Goal: Transaction & Acquisition: Purchase product/service

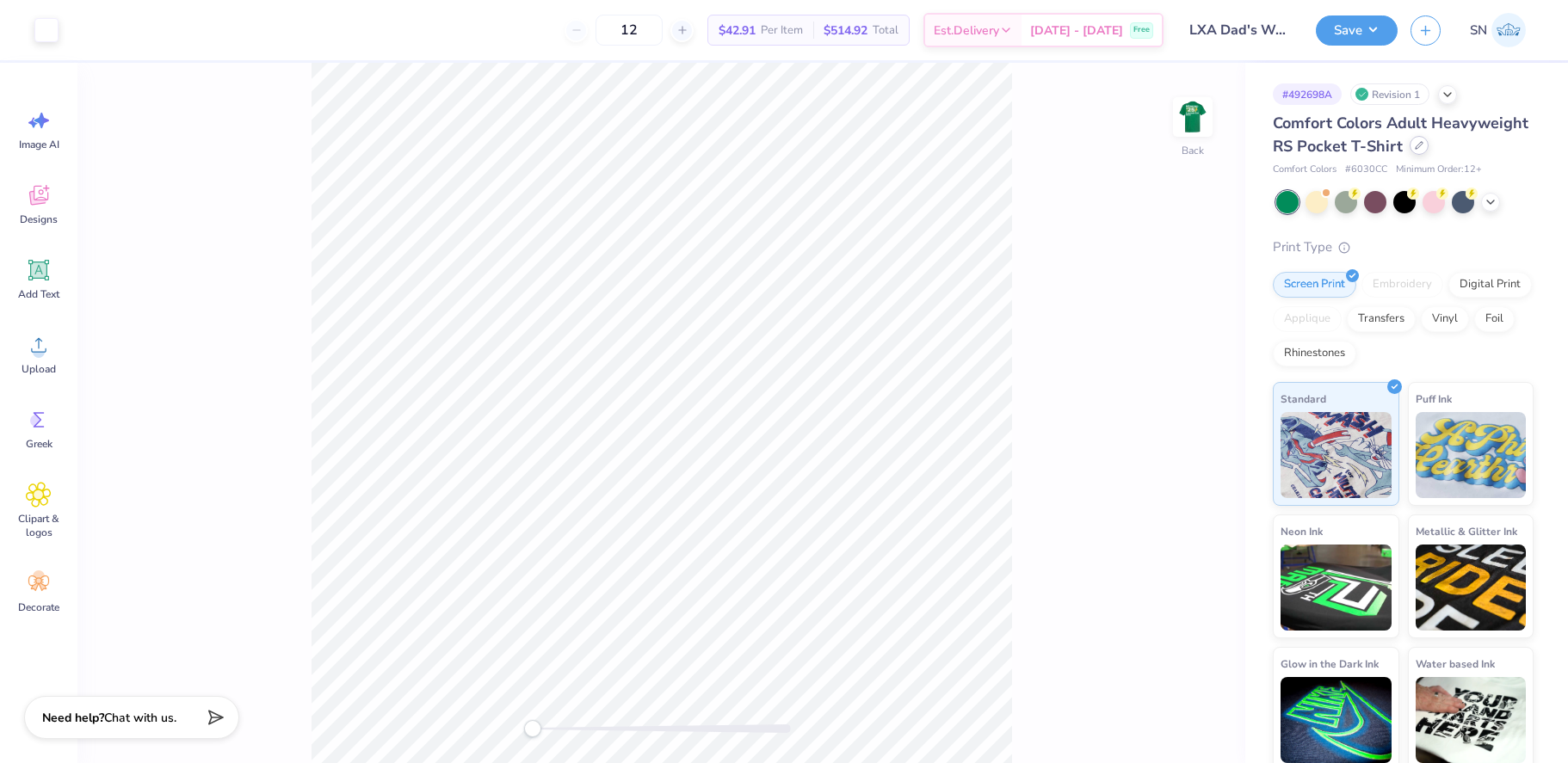
click at [1419, 144] on icon at bounding box center [1419, 145] width 7 height 7
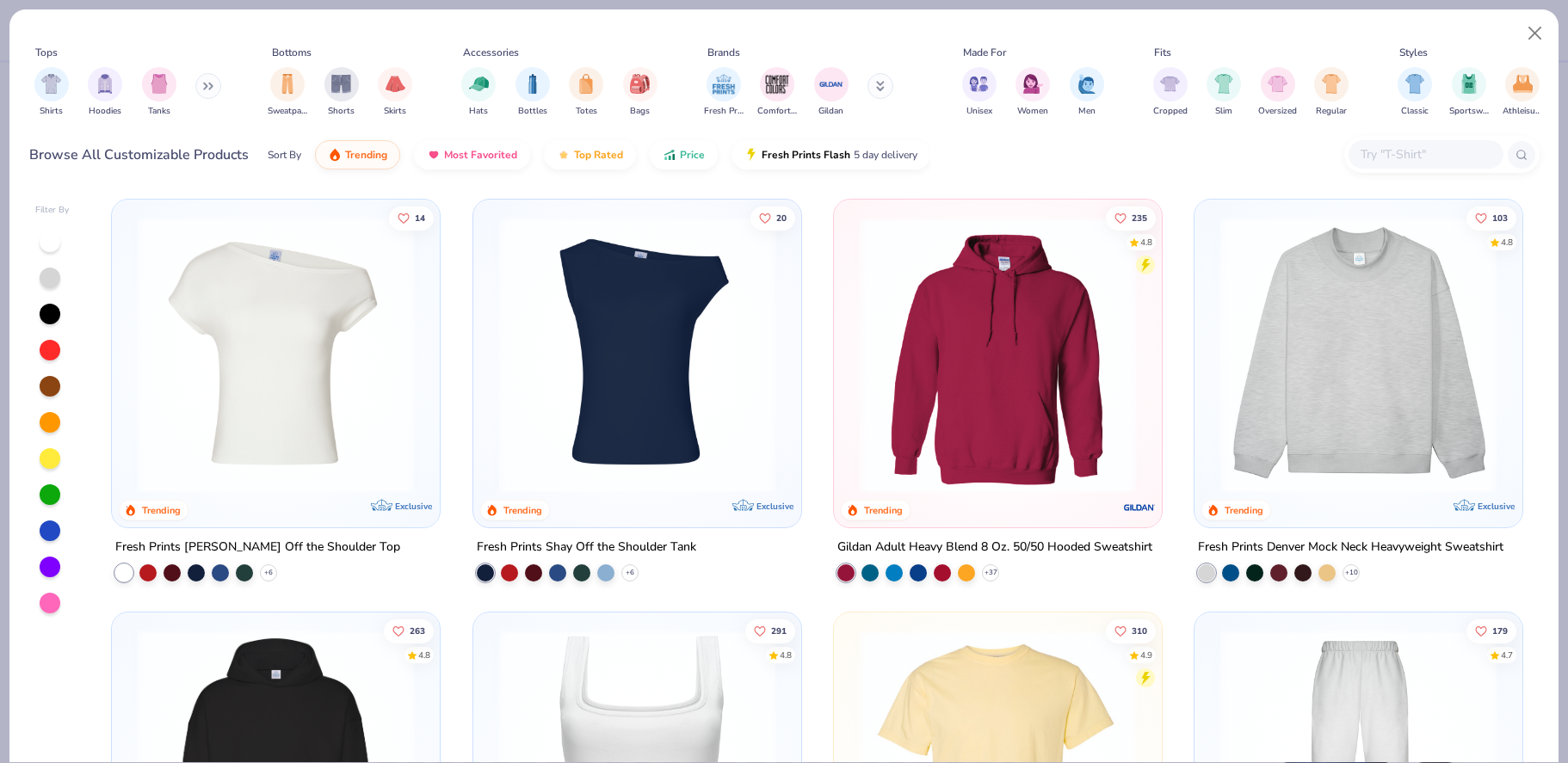
click at [1387, 152] on input "text" at bounding box center [1425, 154] width 133 height 20
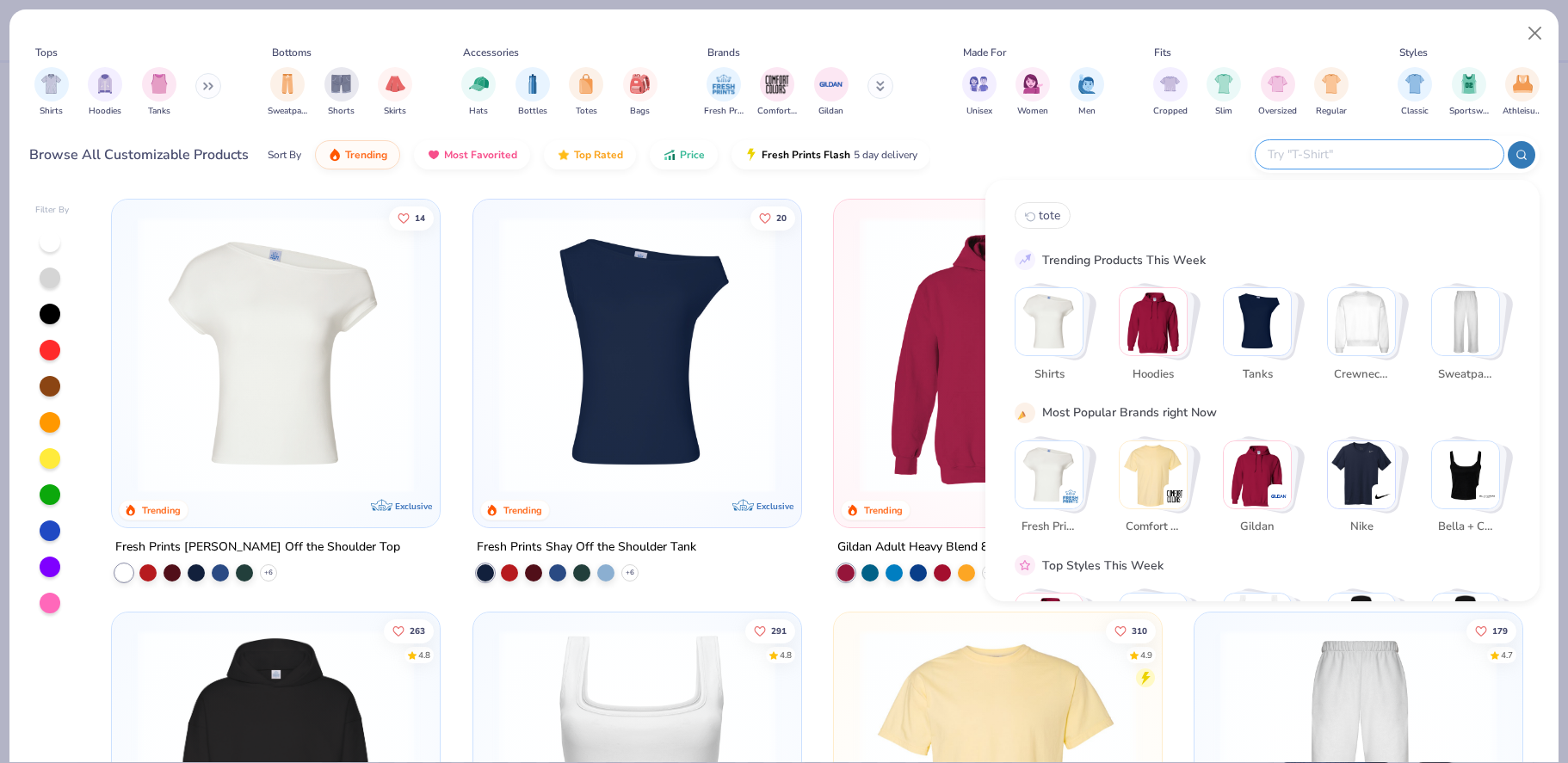
paste input "6405"
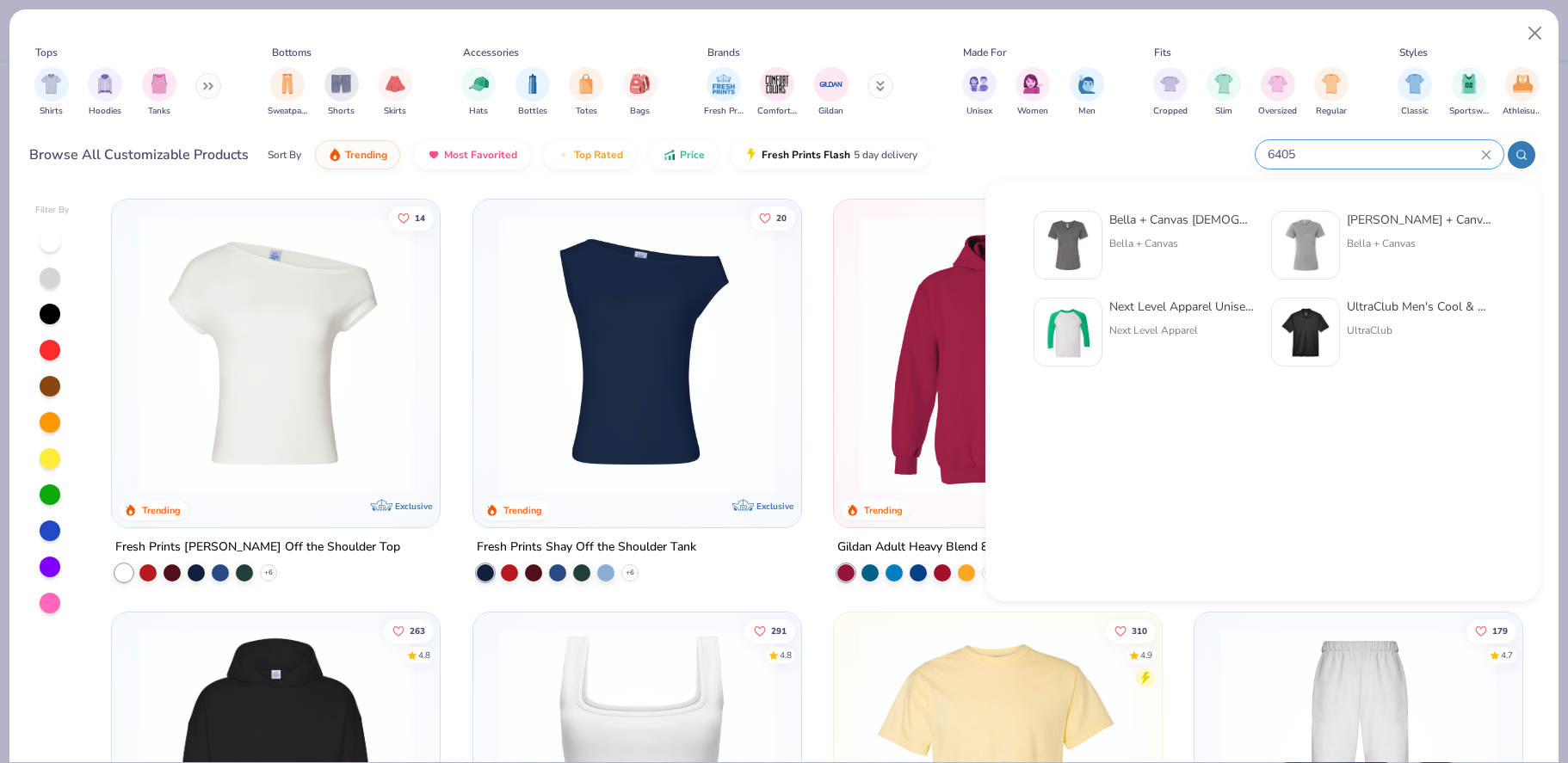
type input "6405"
click at [1156, 242] on div "Bella + Canvas" at bounding box center [1181, 243] width 145 height 16
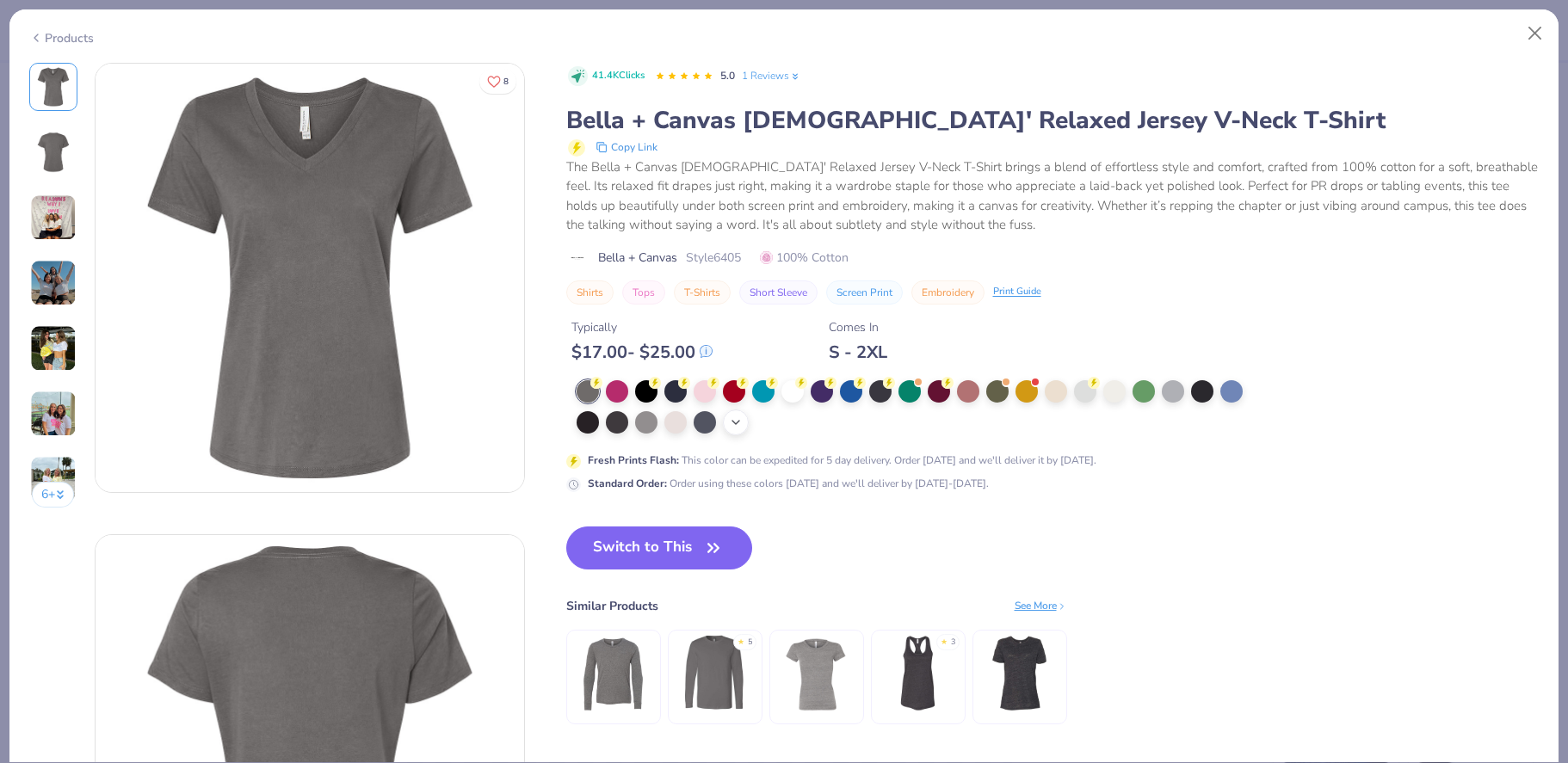
click at [736, 433] on div "+ 5" at bounding box center [735, 423] width 26 height 26
click at [796, 423] on div at bounding box center [792, 421] width 22 height 22
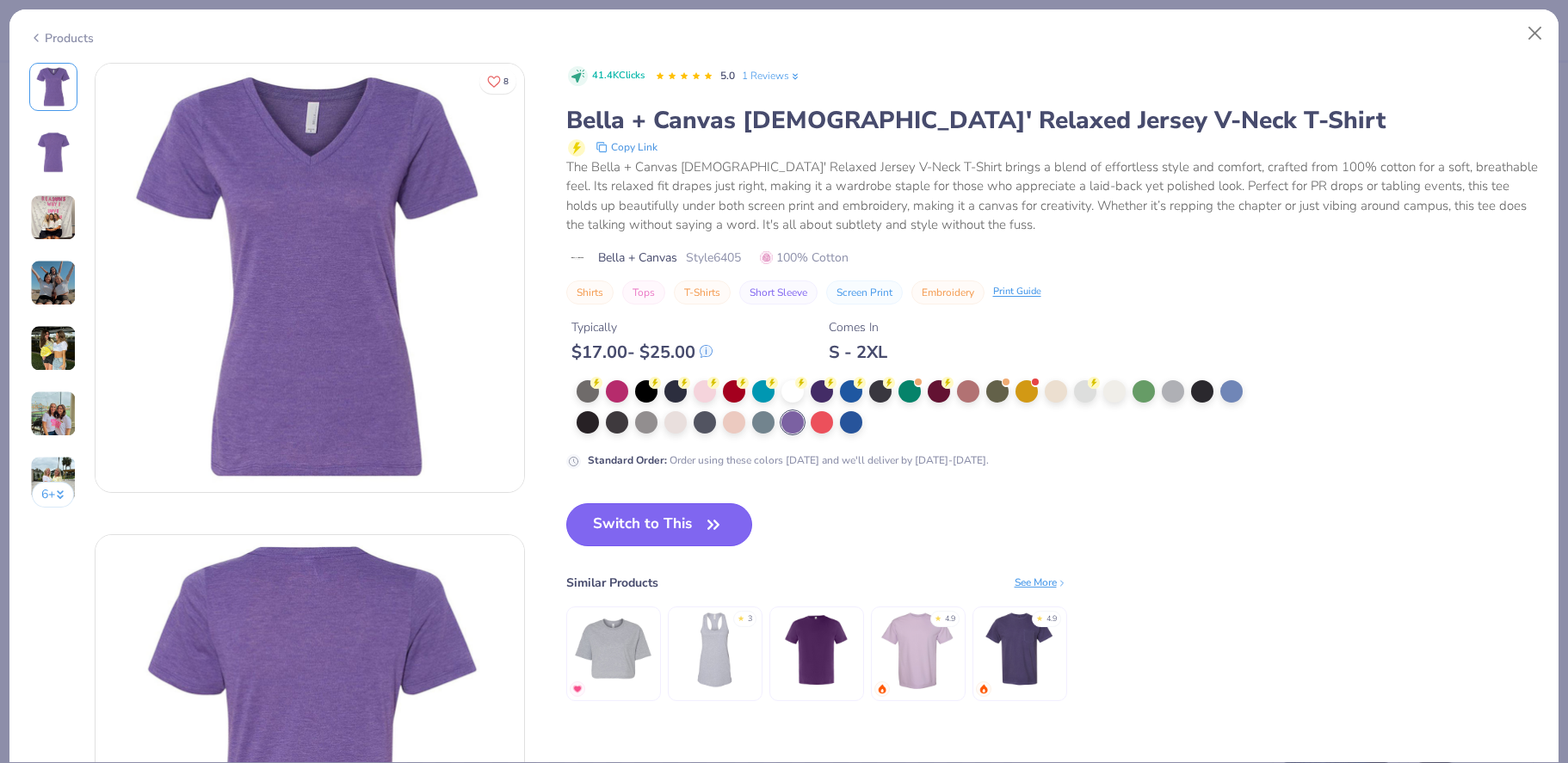
click at [711, 527] on icon "button" at bounding box center [713, 524] width 10 height 7
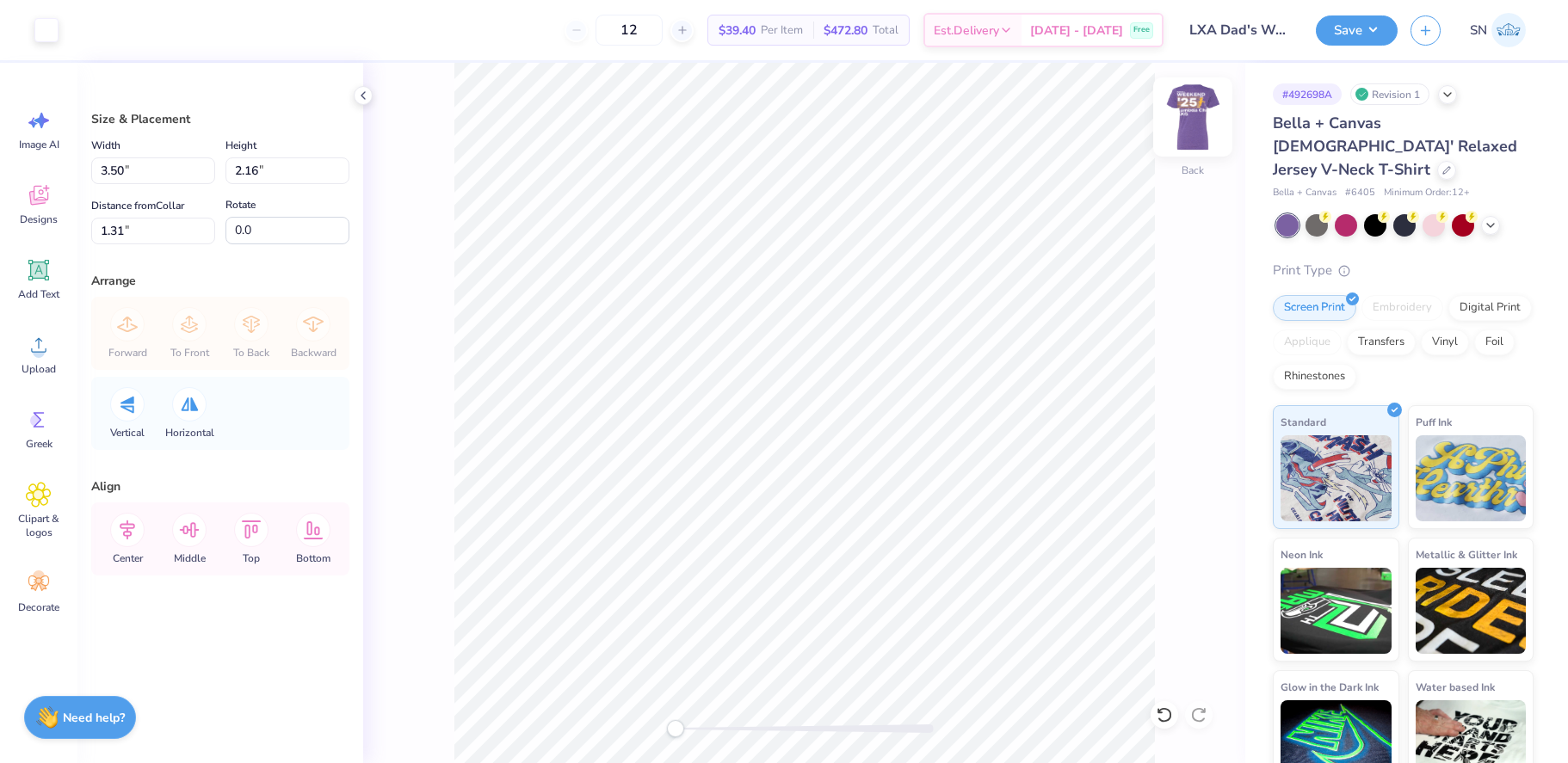
click at [1175, 118] on img at bounding box center [1193, 118] width 69 height 69
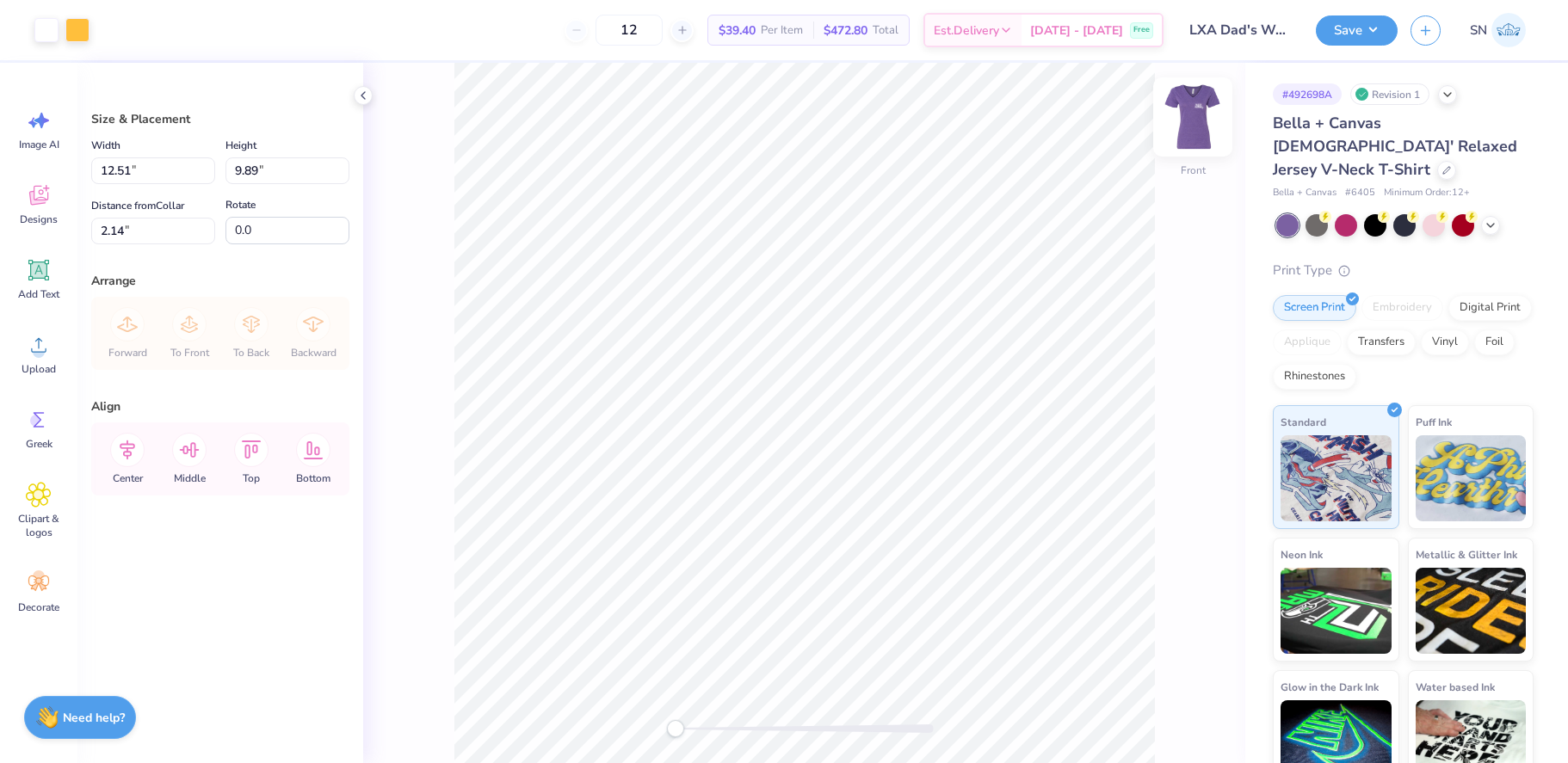
type input "10.02"
type input "7.92"
type input "1.50"
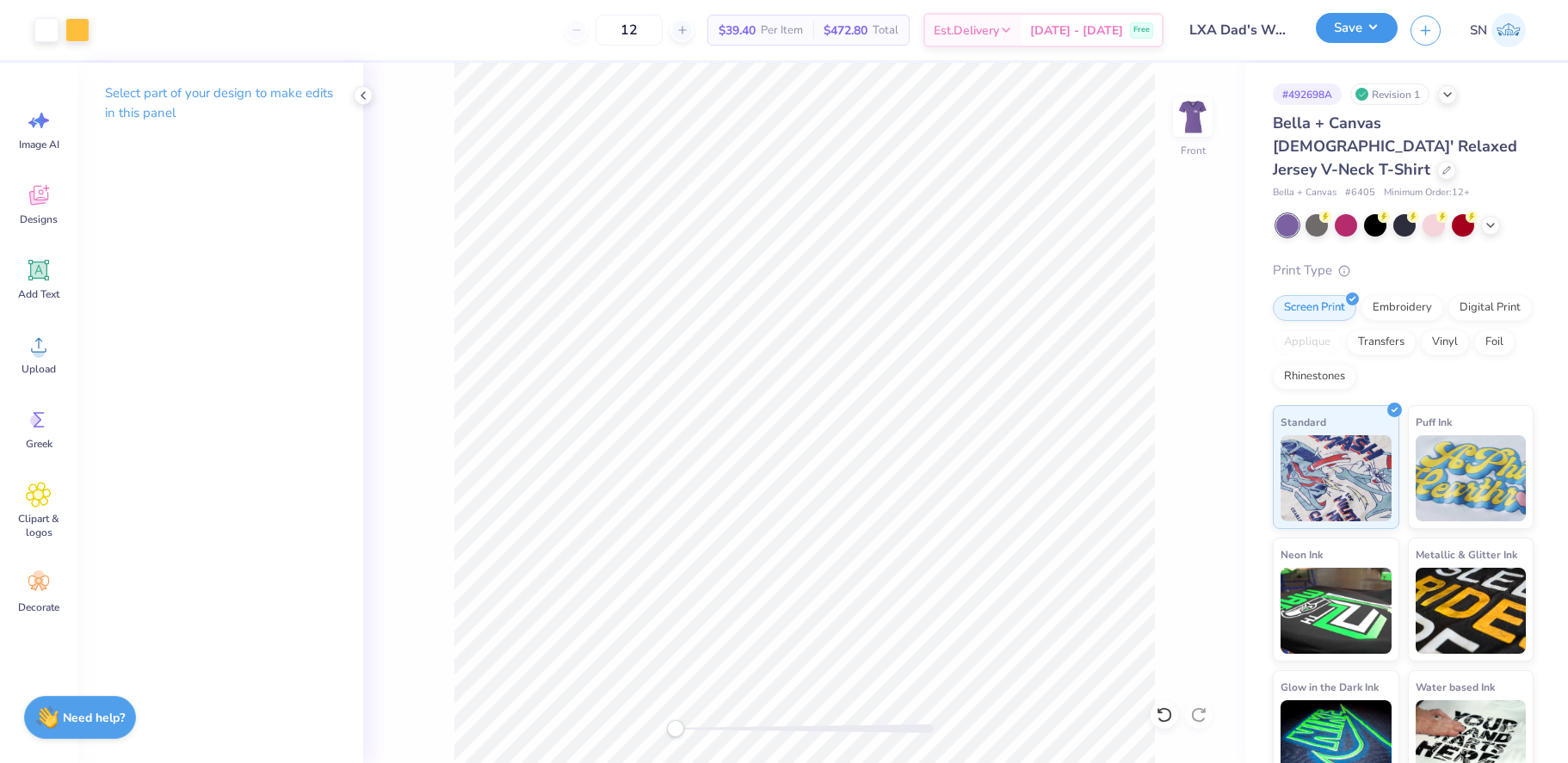
click at [1348, 24] on button "Save" at bounding box center [1357, 28] width 82 height 30
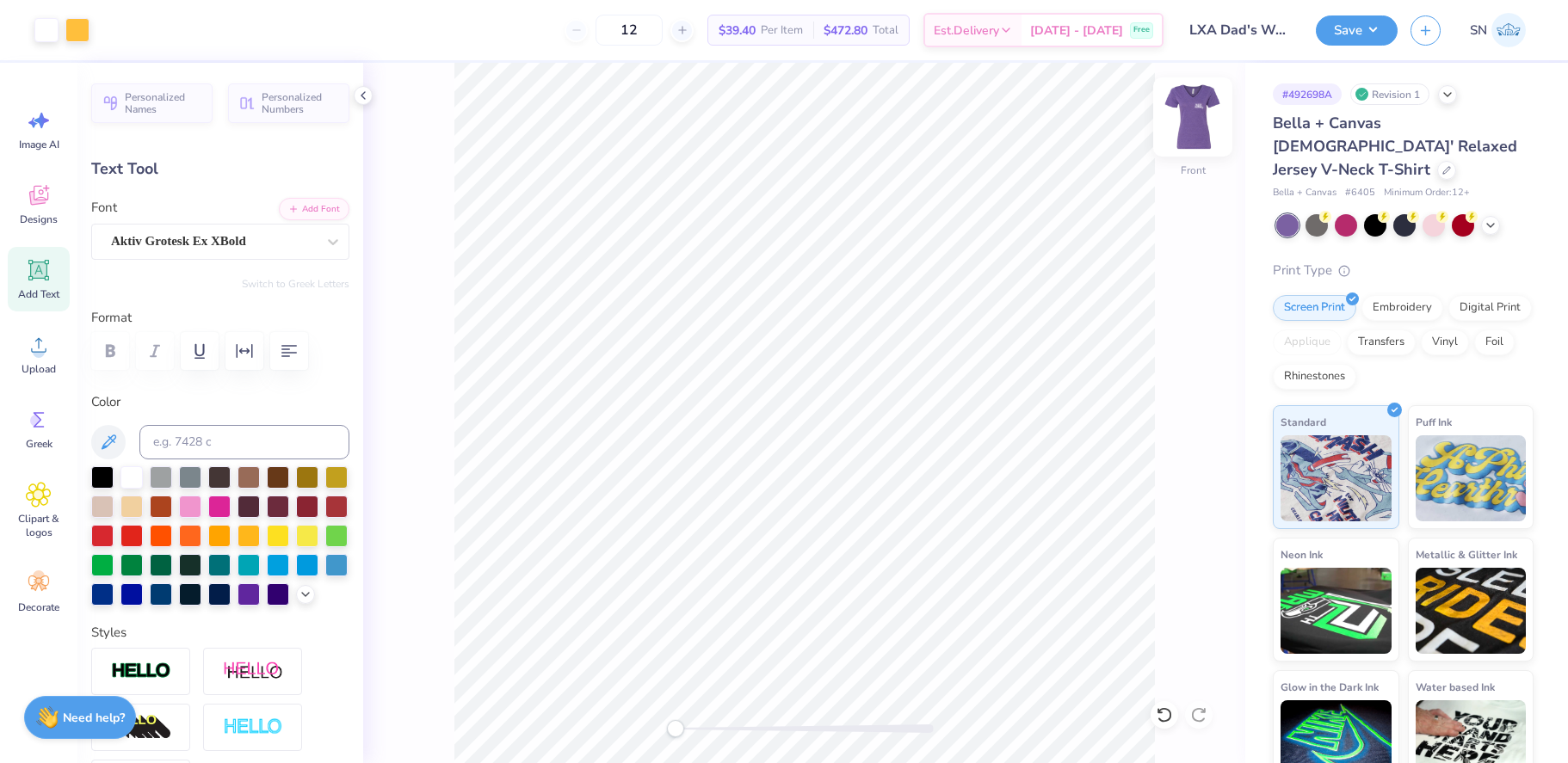
click at [1187, 116] on img at bounding box center [1193, 118] width 69 height 69
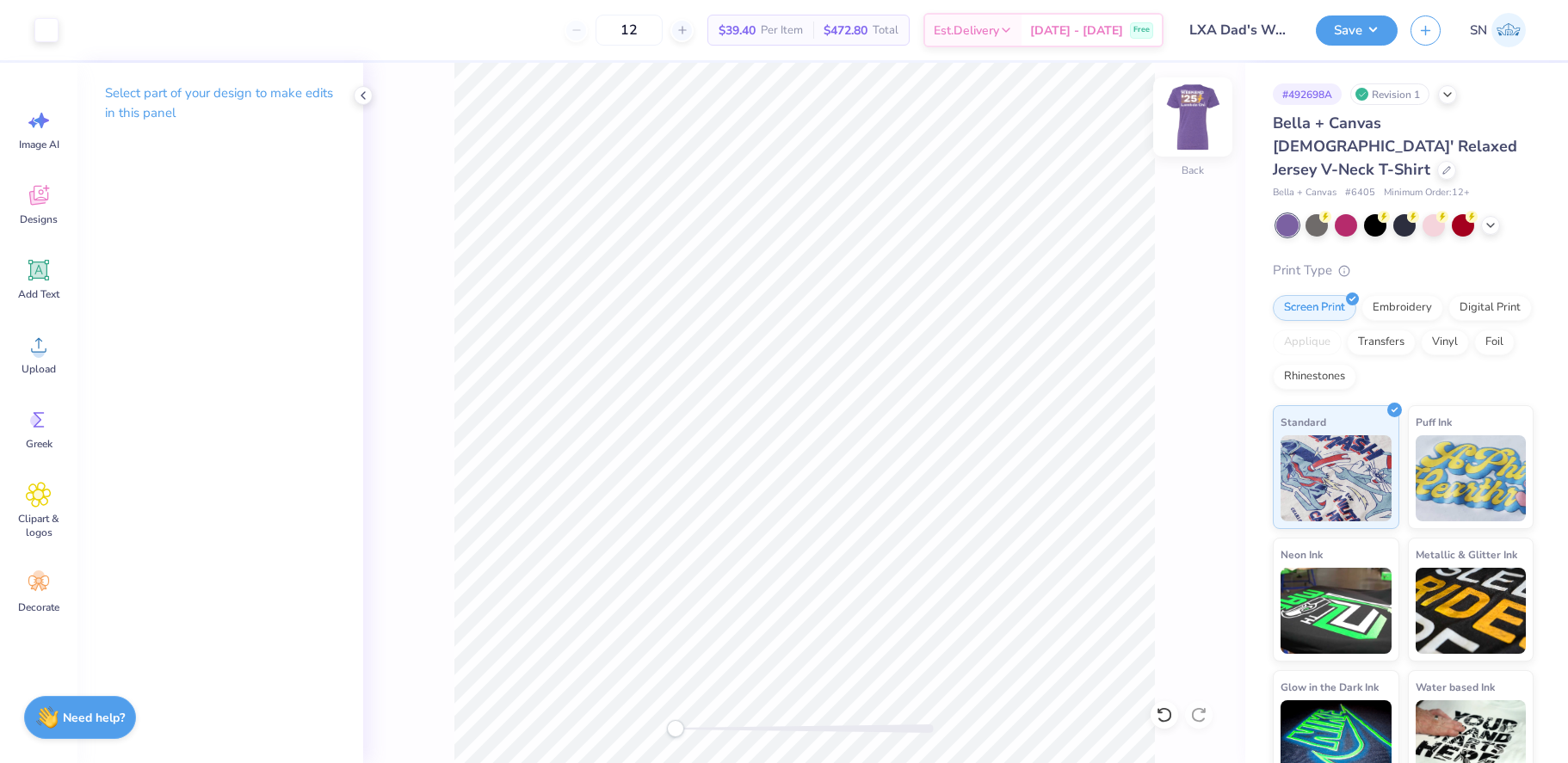
click at [1193, 116] on img at bounding box center [1193, 118] width 69 height 69
click at [1181, 131] on img at bounding box center [1193, 118] width 69 height 69
click at [1171, 115] on div "Back" at bounding box center [804, 412] width 882 height 701
click at [1177, 98] on img at bounding box center [1193, 118] width 69 height 69
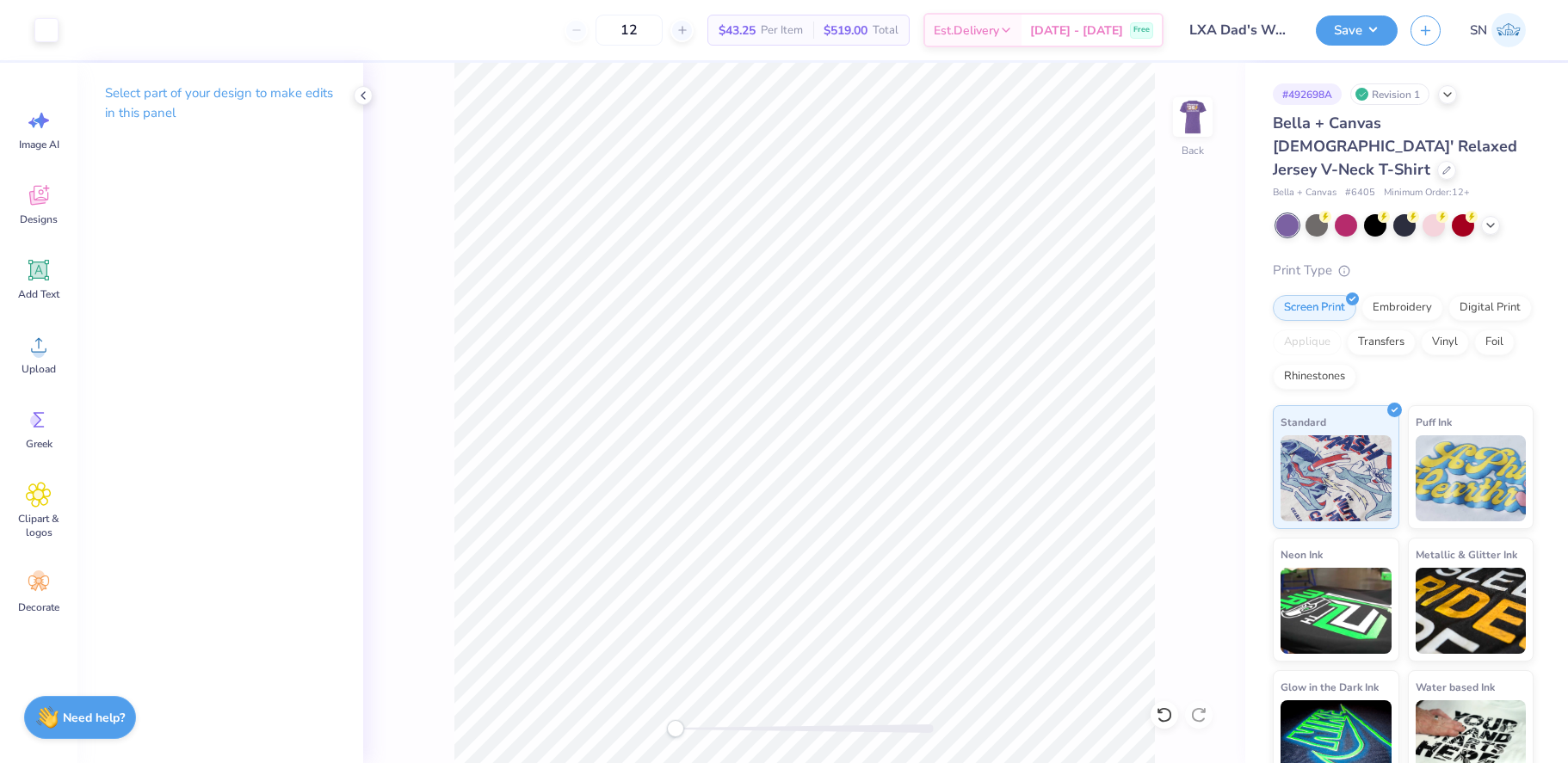
click at [1177, 100] on img at bounding box center [1192, 117] width 35 height 35
click at [1177, 98] on img at bounding box center [1193, 118] width 69 height 69
click at [1177, 100] on img at bounding box center [1192, 117] width 35 height 35
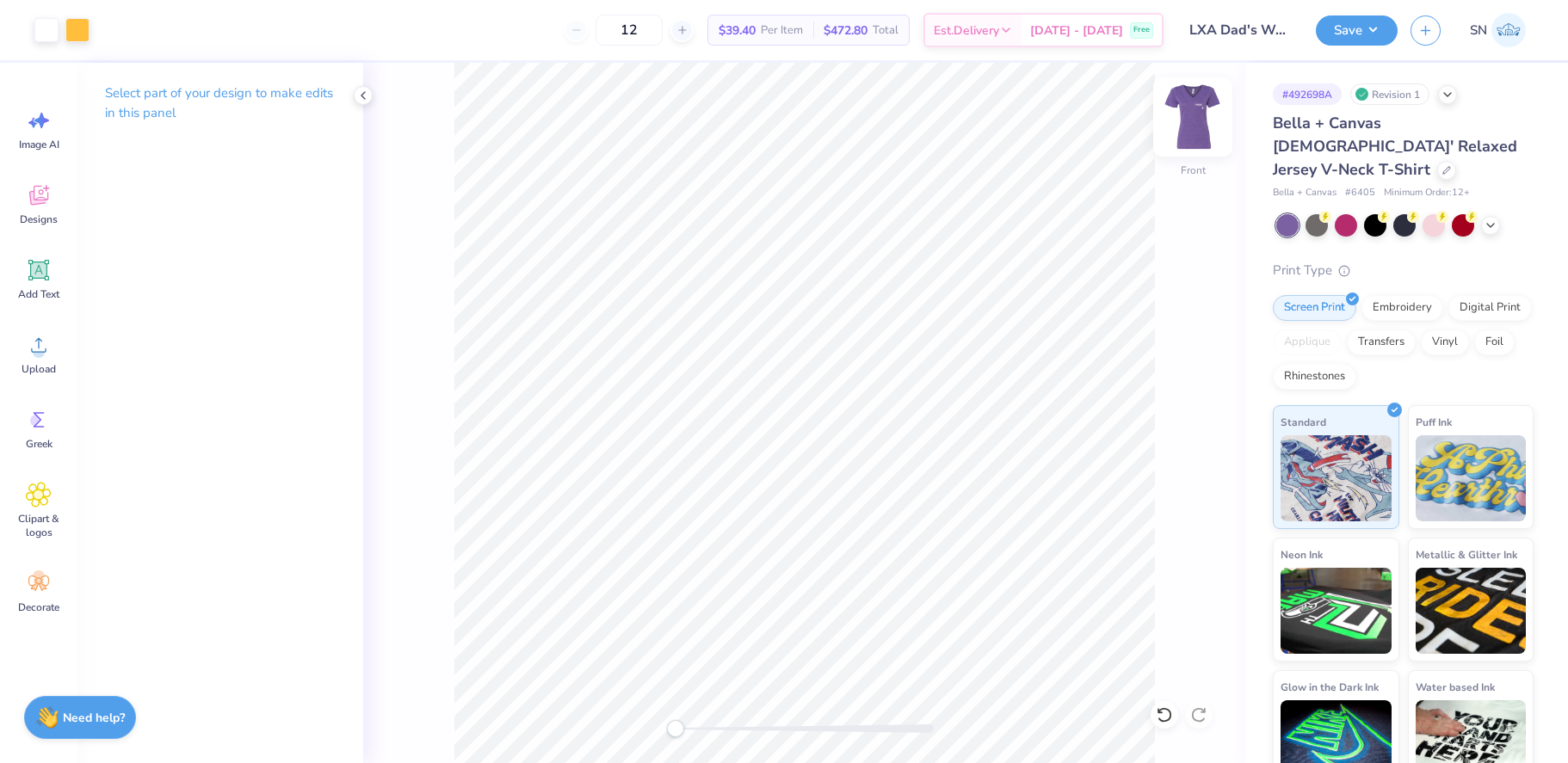
click at [1197, 105] on img at bounding box center [1193, 118] width 69 height 69
click at [1197, 127] on img at bounding box center [1193, 118] width 69 height 69
click at [1194, 105] on img at bounding box center [1193, 118] width 69 height 69
click at [1185, 132] on img at bounding box center [1193, 118] width 69 height 69
click at [663, 30] on input "12" at bounding box center [629, 30] width 67 height 31
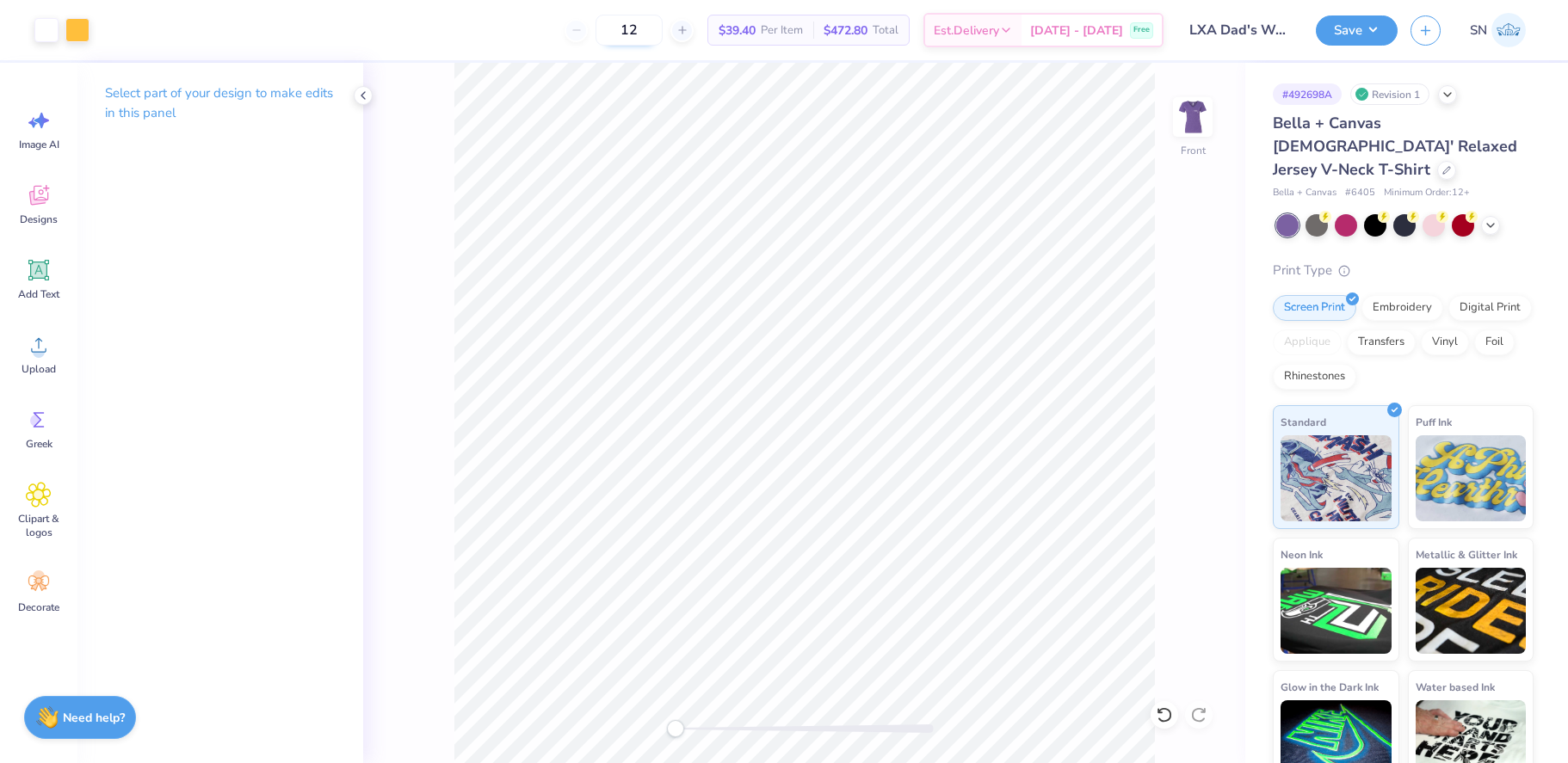
drag, startPoint x: 667, startPoint y: 30, endPoint x: 622, endPoint y: 30, distance: 45.0
click at [622, 30] on input "12" at bounding box center [629, 30] width 67 height 31
type input "50"
click at [1180, 118] on img at bounding box center [1193, 118] width 69 height 69
click at [1189, 106] on img at bounding box center [1193, 118] width 69 height 69
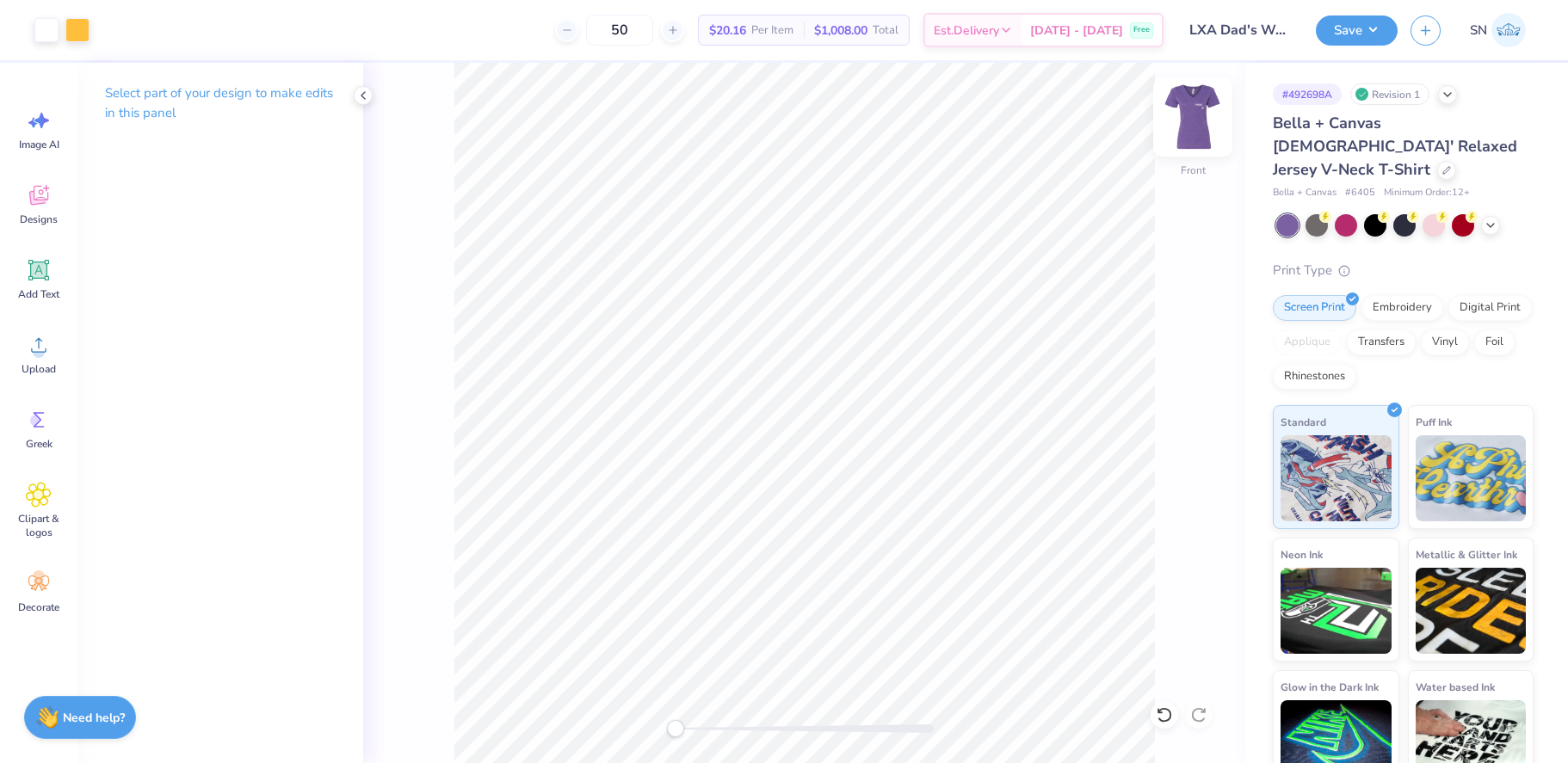
click at [1195, 108] on img at bounding box center [1193, 118] width 69 height 69
drag, startPoint x: 1270, startPoint y: 165, endPoint x: 1381, endPoint y: 167, distance: 111.0
click at [1381, 167] on div "# 492698A Revision 1 Bella + Canvas Ladies' Relaxed Jersey V-Neck T-Shirt Bella…" at bounding box center [1407, 428] width 323 height 731
copy div "Bella + Canvas # 6405"
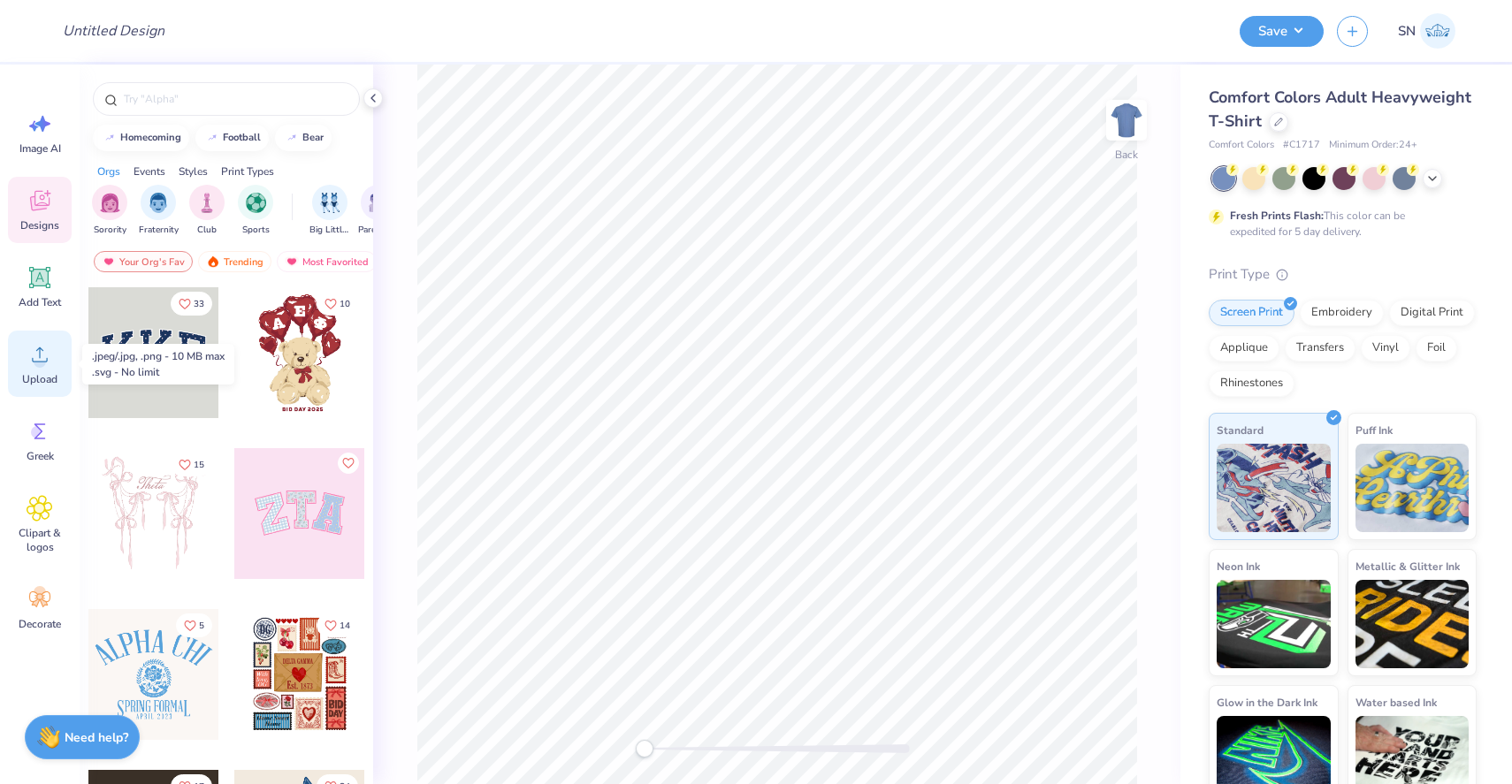
click at [32, 360] on icon at bounding box center [39, 355] width 16 height 15
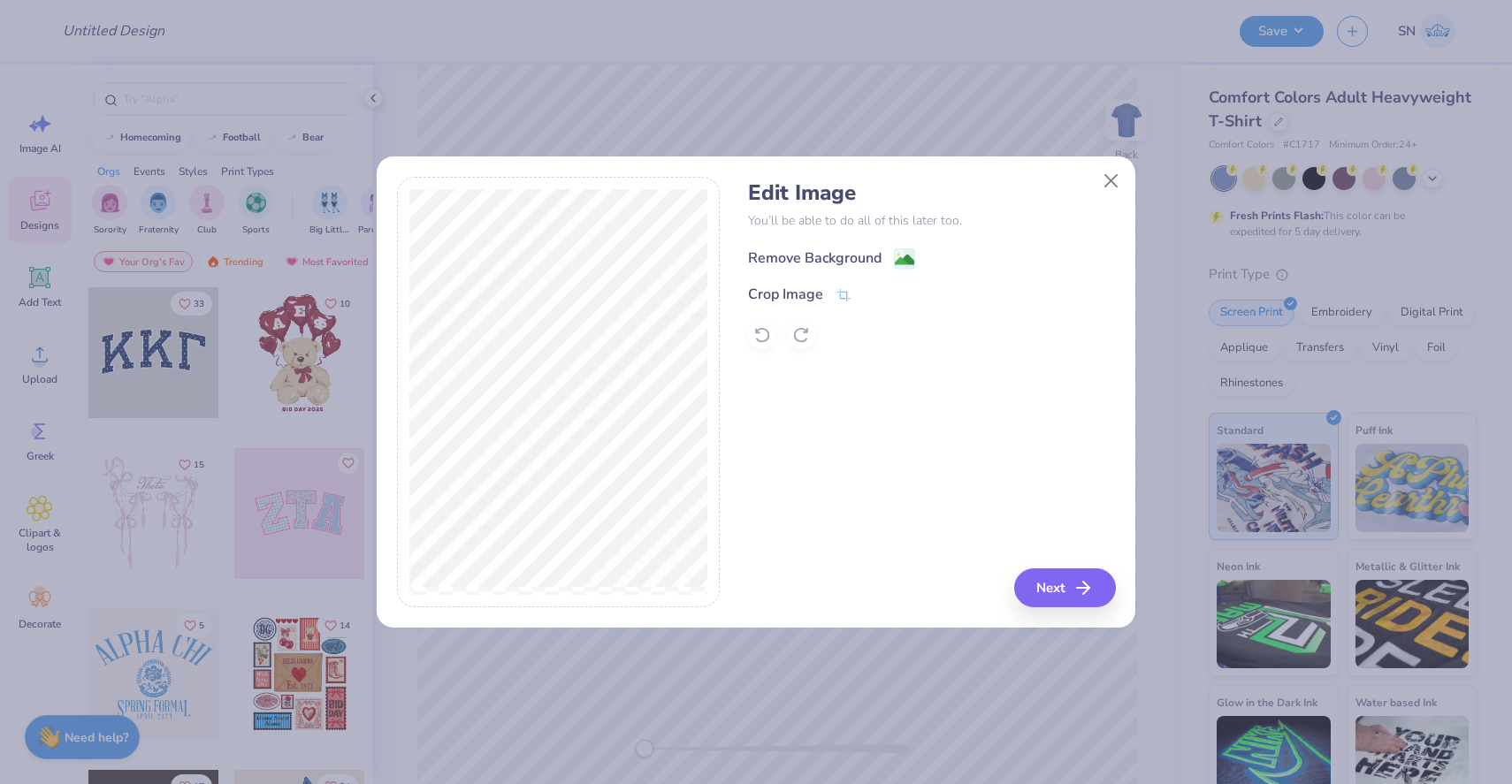
click at [833, 250] on div "Remove Background" at bounding box center [814, 258] width 133 height 21
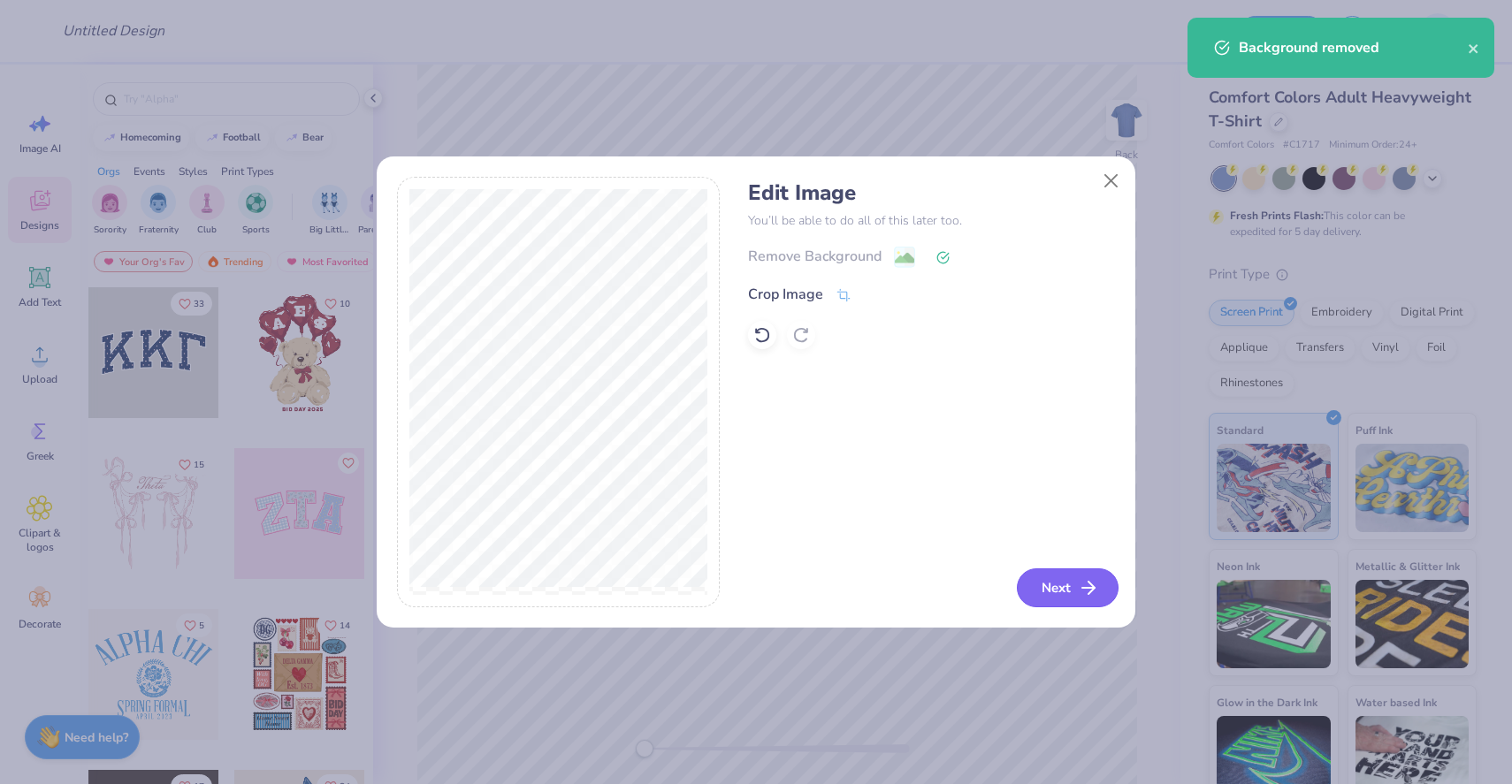
click at [1067, 584] on button "Next" at bounding box center [1067, 588] width 102 height 39
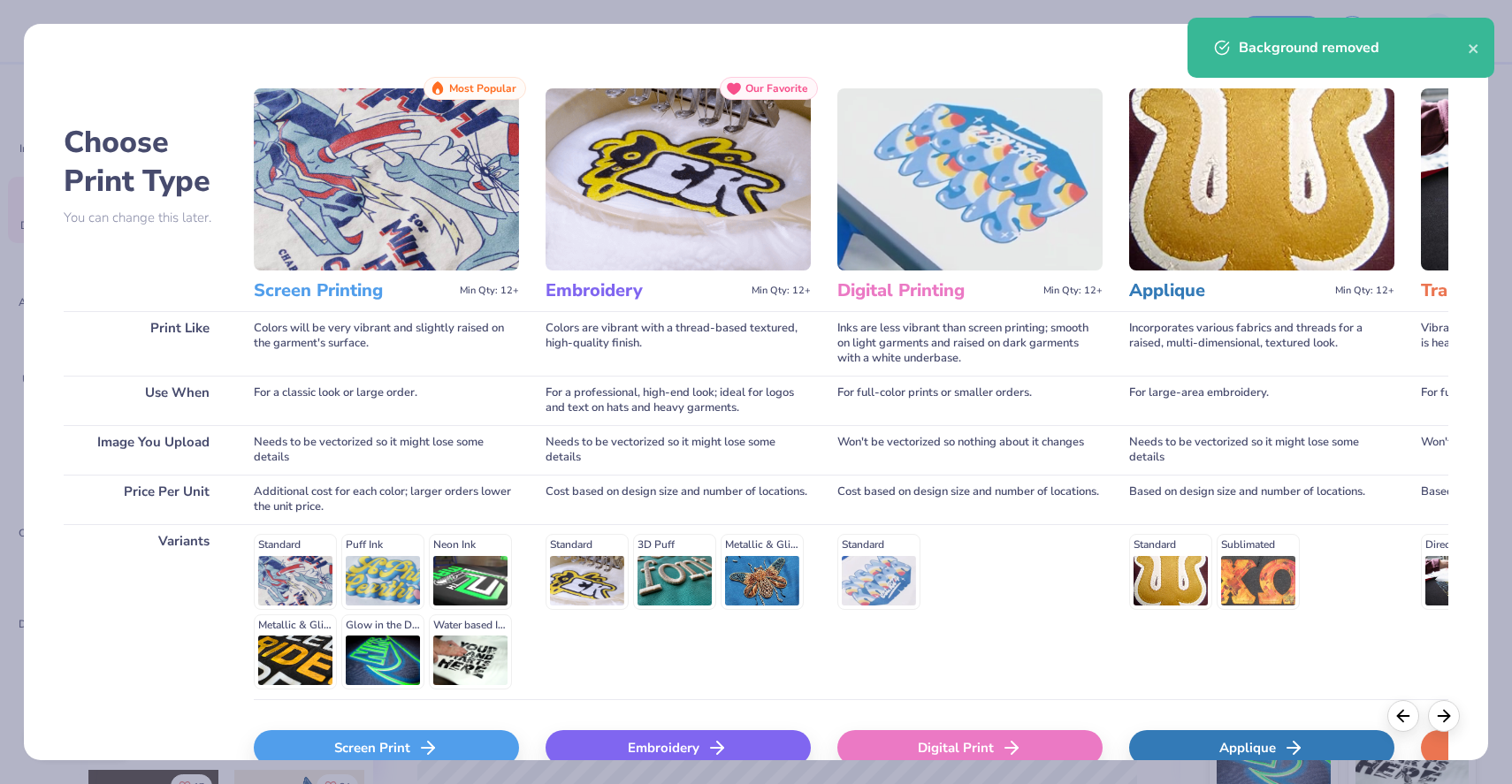
scroll to position [86, 0]
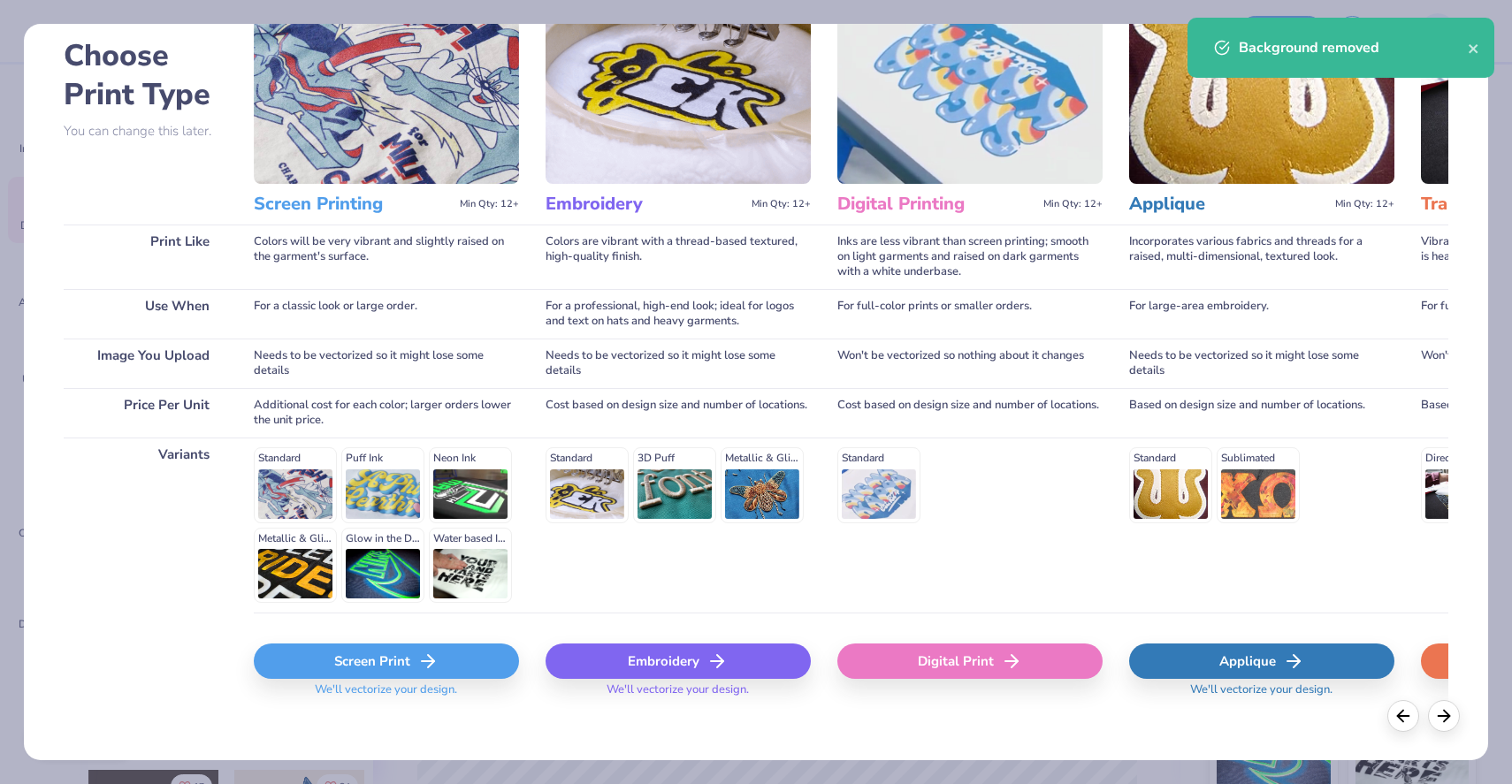
click at [426, 659] on icon at bounding box center [428, 661] width 21 height 21
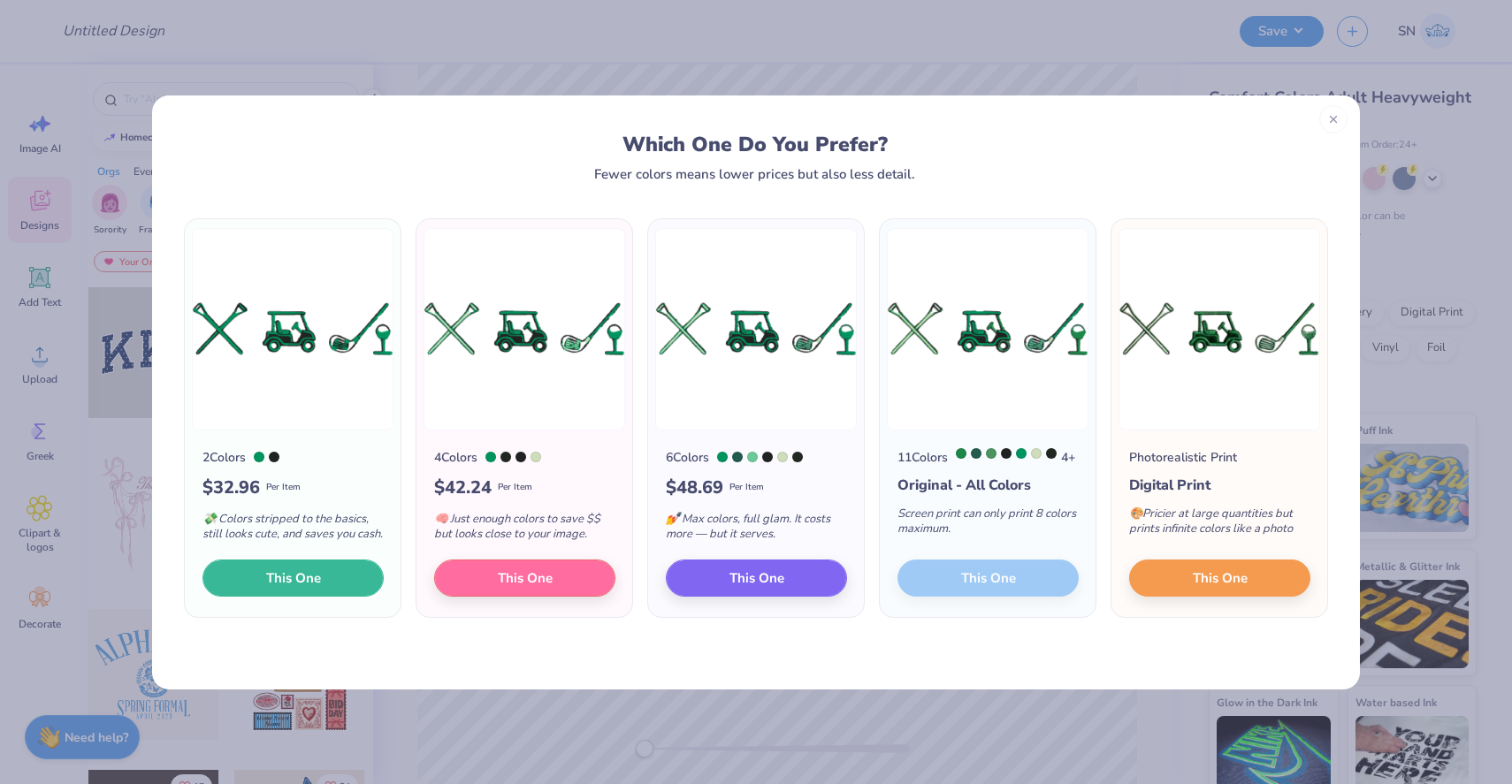
drag, startPoint x: 311, startPoint y: 599, endPoint x: 582, endPoint y: 638, distance: 273.8
click at [580, 637] on div "2 Colors $ 32.96 Per Item 💸 Colors stripped to the basics, still looks cute, an…" at bounding box center [756, 435] width 1207 height 508
click at [326, 584] on button "This One" at bounding box center [292, 575] width 181 height 37
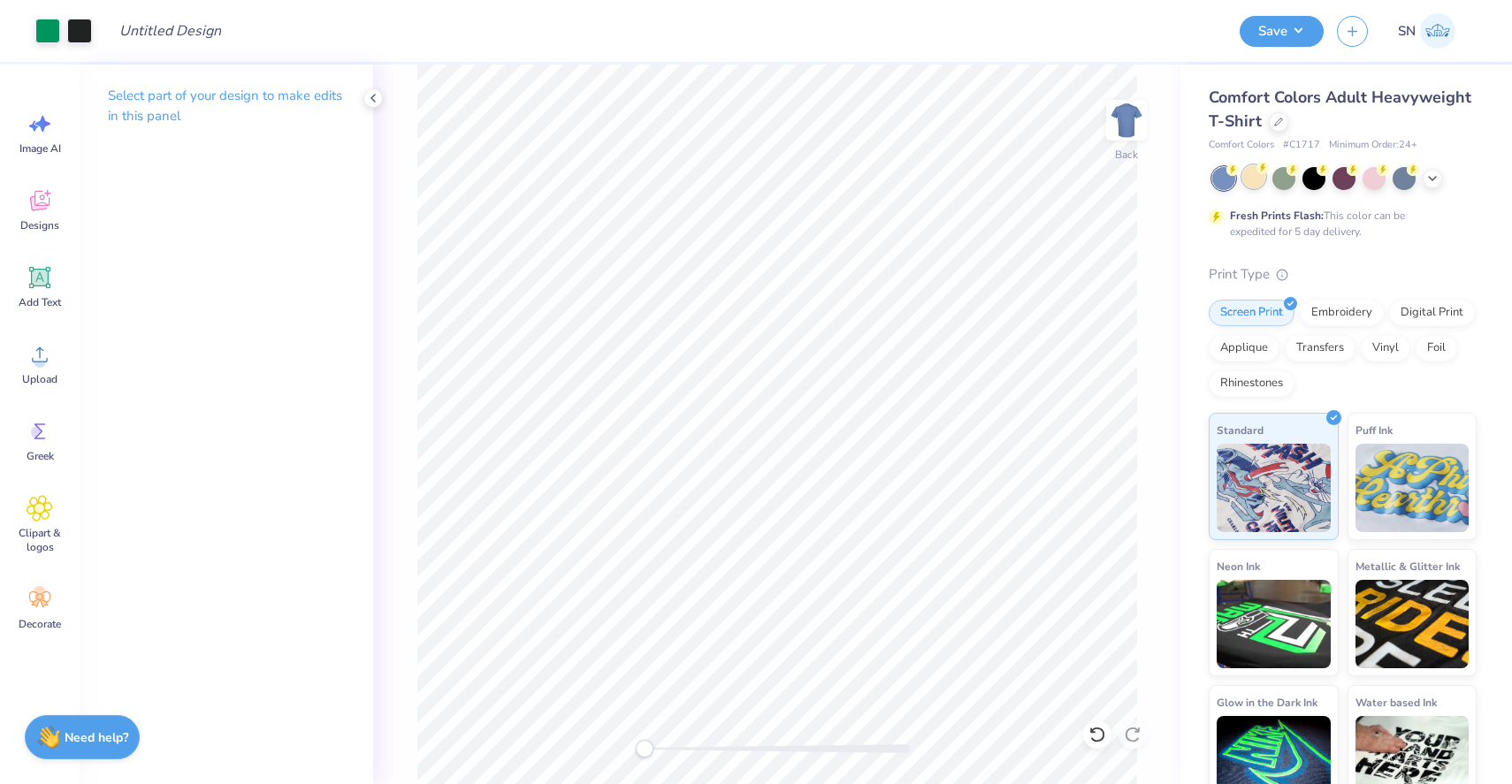
click at [1255, 183] on div at bounding box center [1253, 176] width 23 height 23
click at [1439, 184] on div at bounding box center [1344, 178] width 265 height 23
click at [1432, 183] on div at bounding box center [1432, 176] width 19 height 19
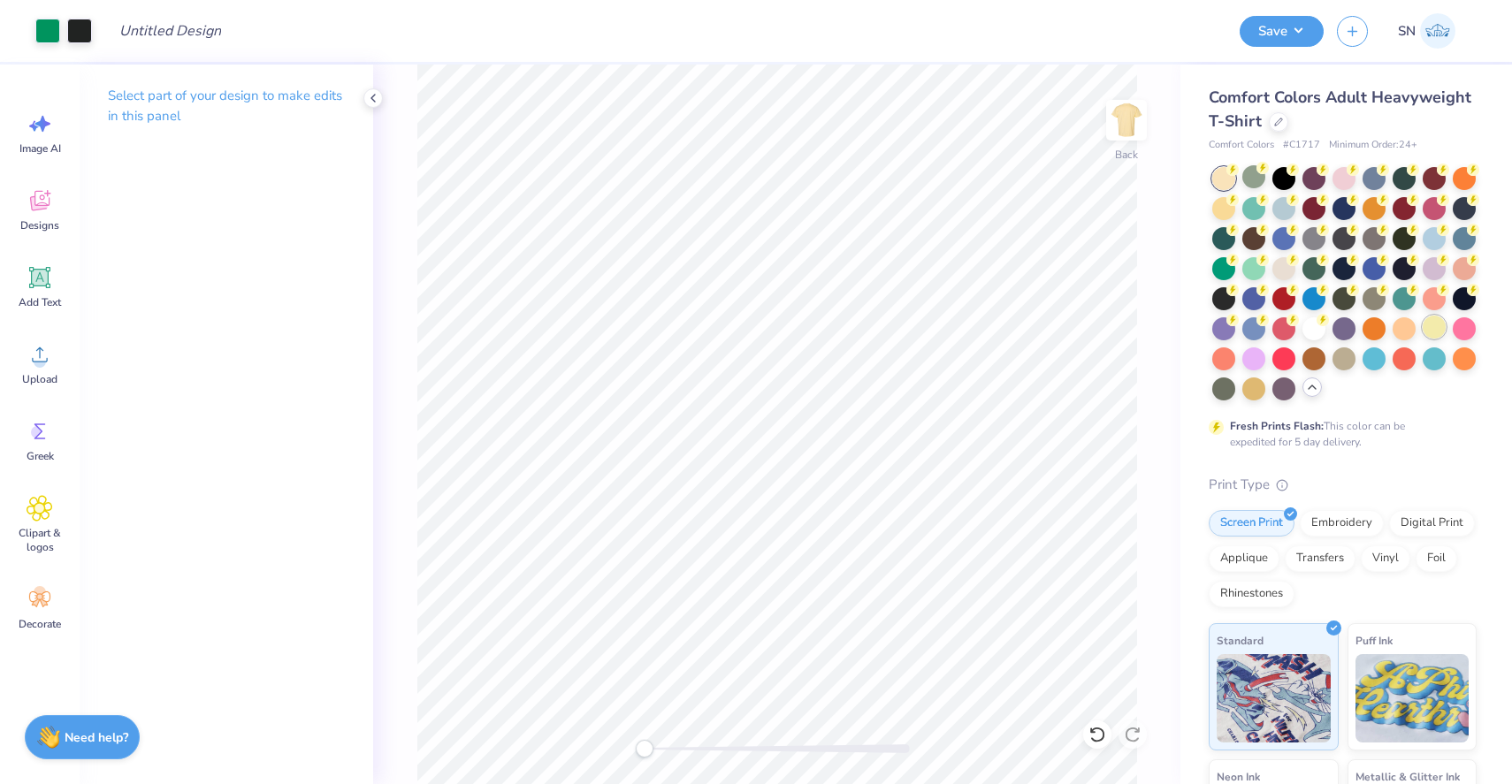
click at [1433, 329] on div at bounding box center [1434, 327] width 23 height 23
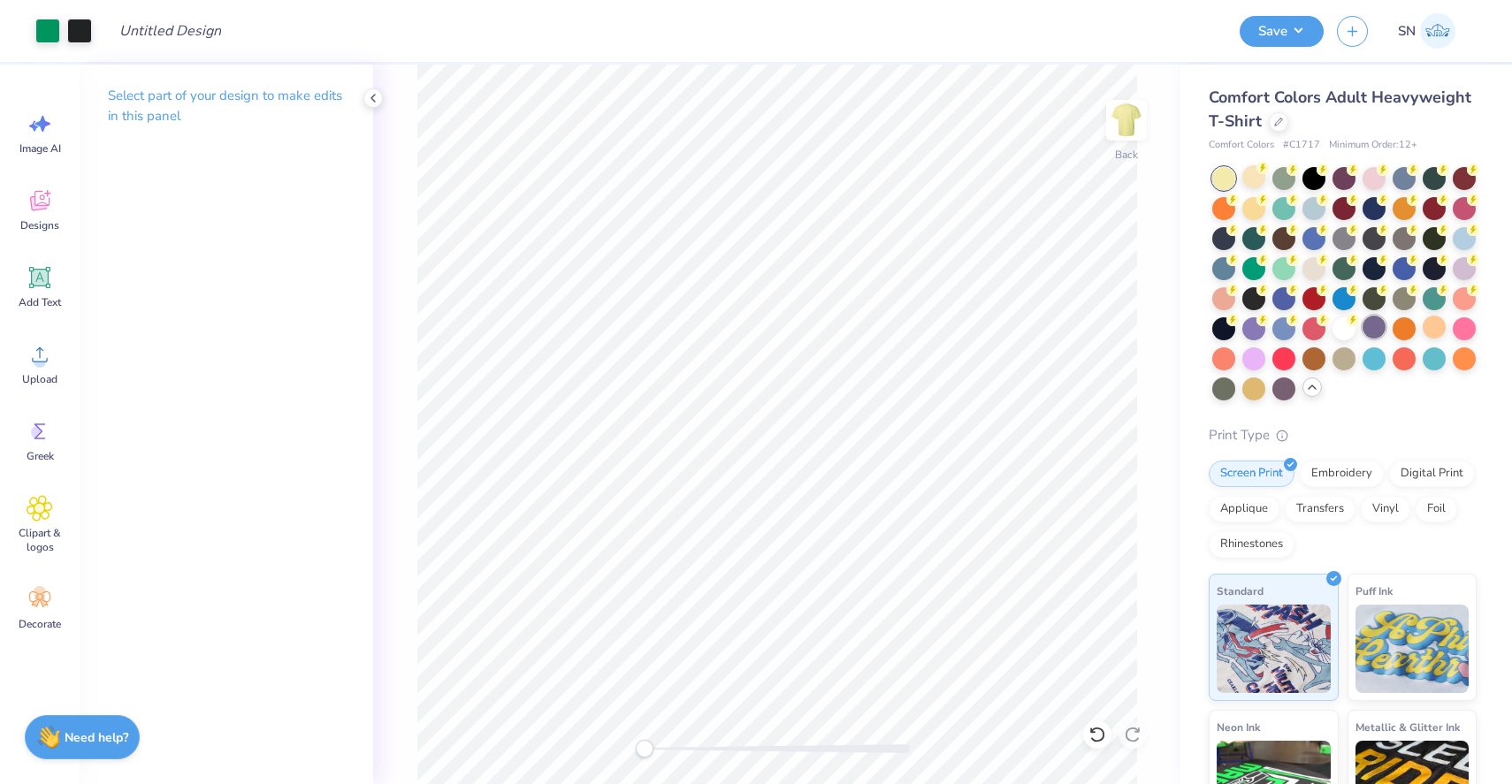
click at [1362, 327] on div at bounding box center [1374, 327] width 23 height 23
click at [1278, 271] on div at bounding box center [1284, 266] width 23 height 23
